Goal: Task Accomplishment & Management: Manage account settings

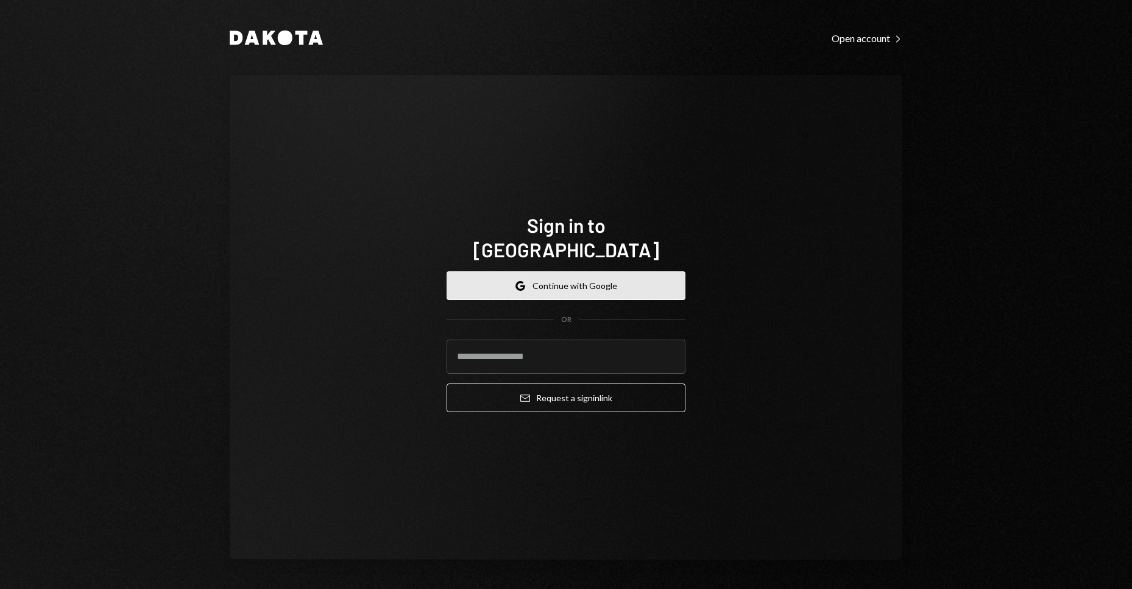
click at [576, 275] on button "Google Continue with Google" at bounding box center [566, 285] width 239 height 29
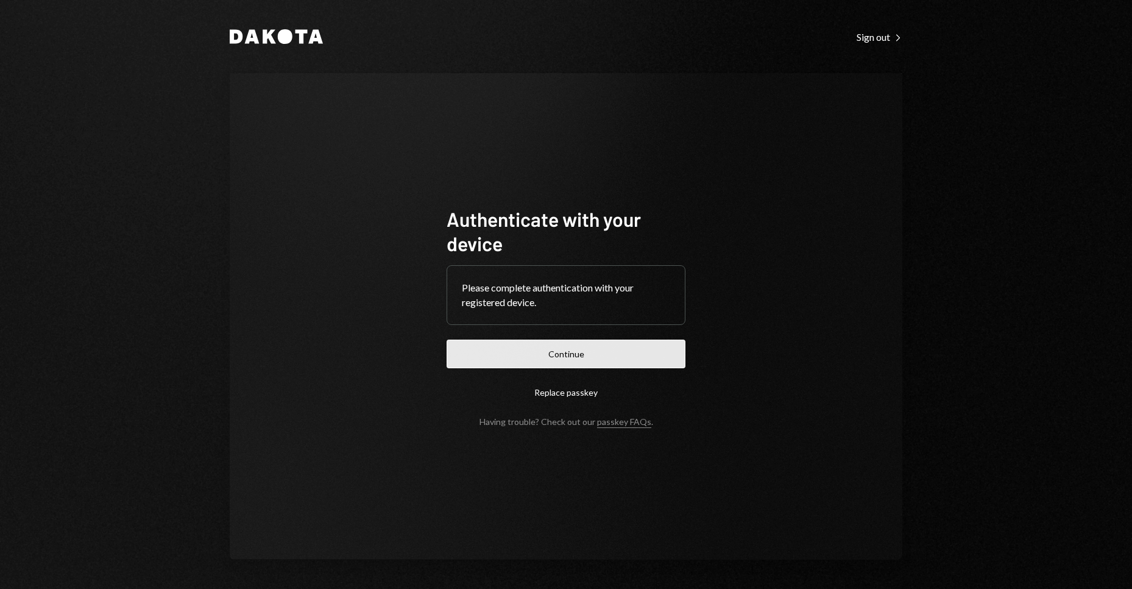
click at [598, 351] on button "Continue" at bounding box center [566, 353] width 239 height 29
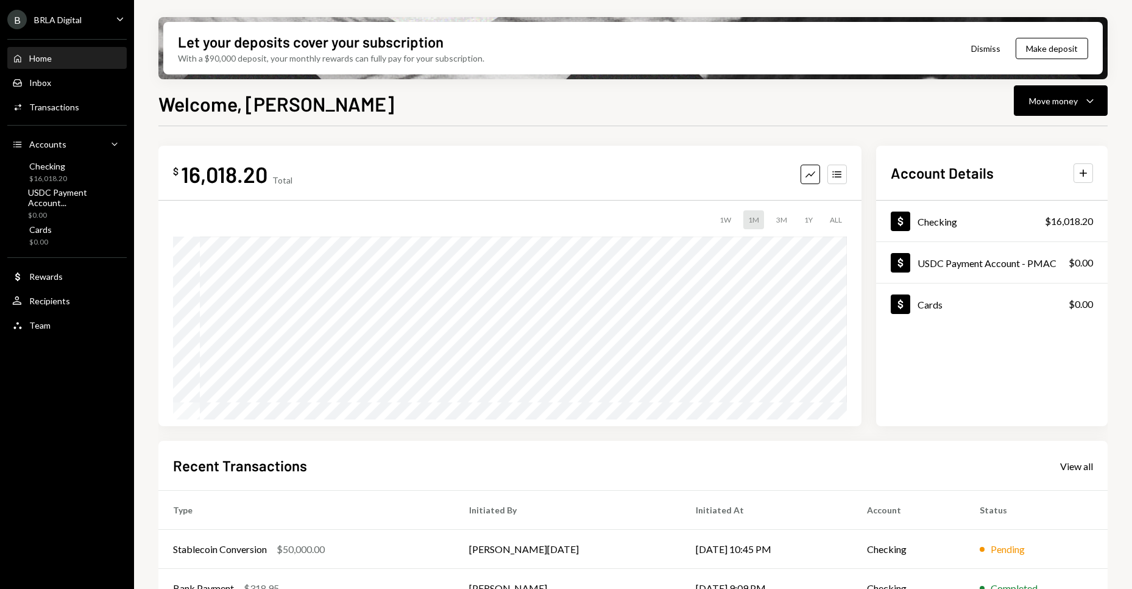
scroll to position [146, 0]
